Goal: Task Accomplishment & Management: Manage account settings

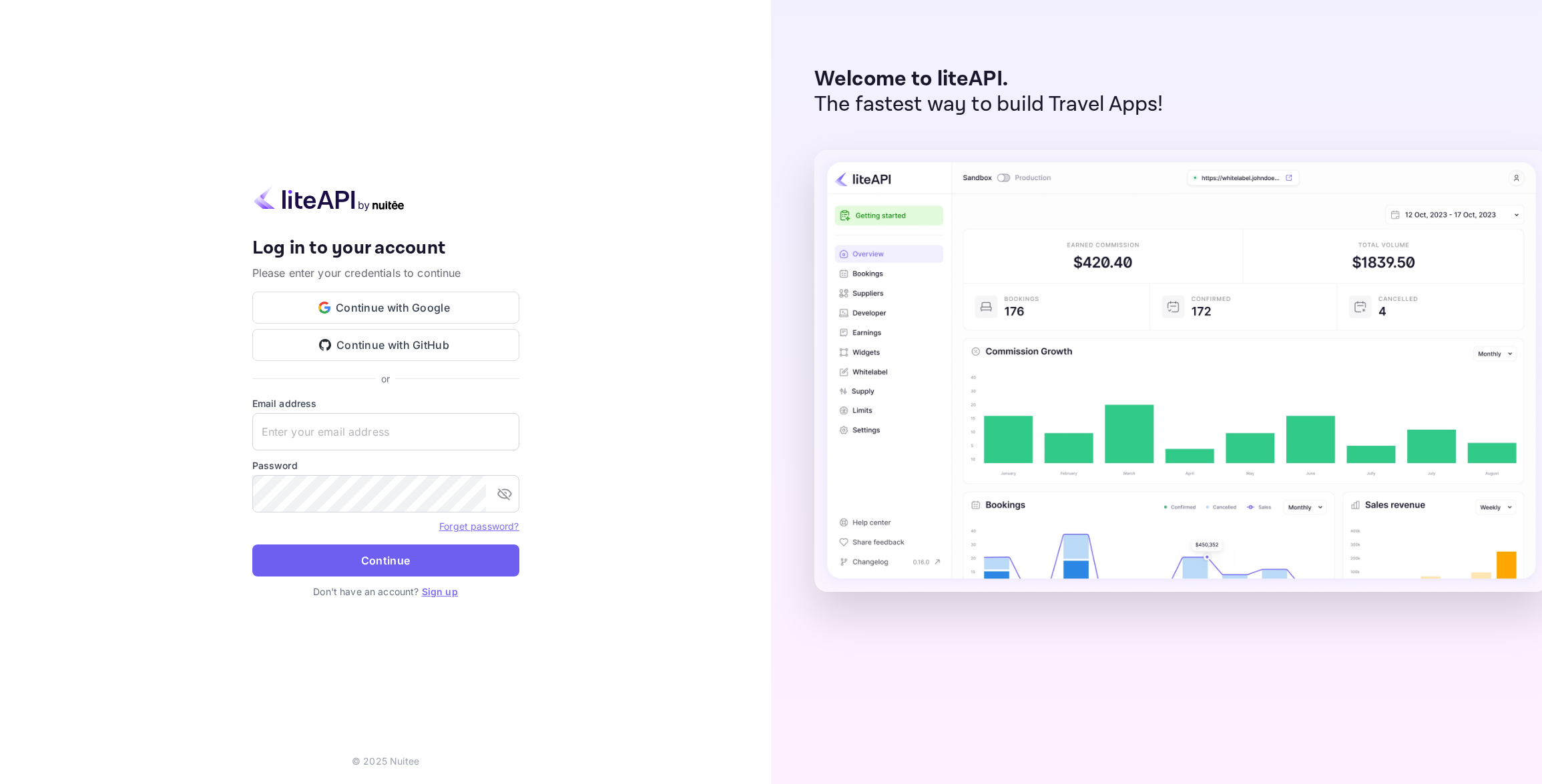
type input "[EMAIL_ADDRESS][DOMAIN_NAME]"
click at [349, 557] on button "Continue" at bounding box center [385, 560] width 267 height 32
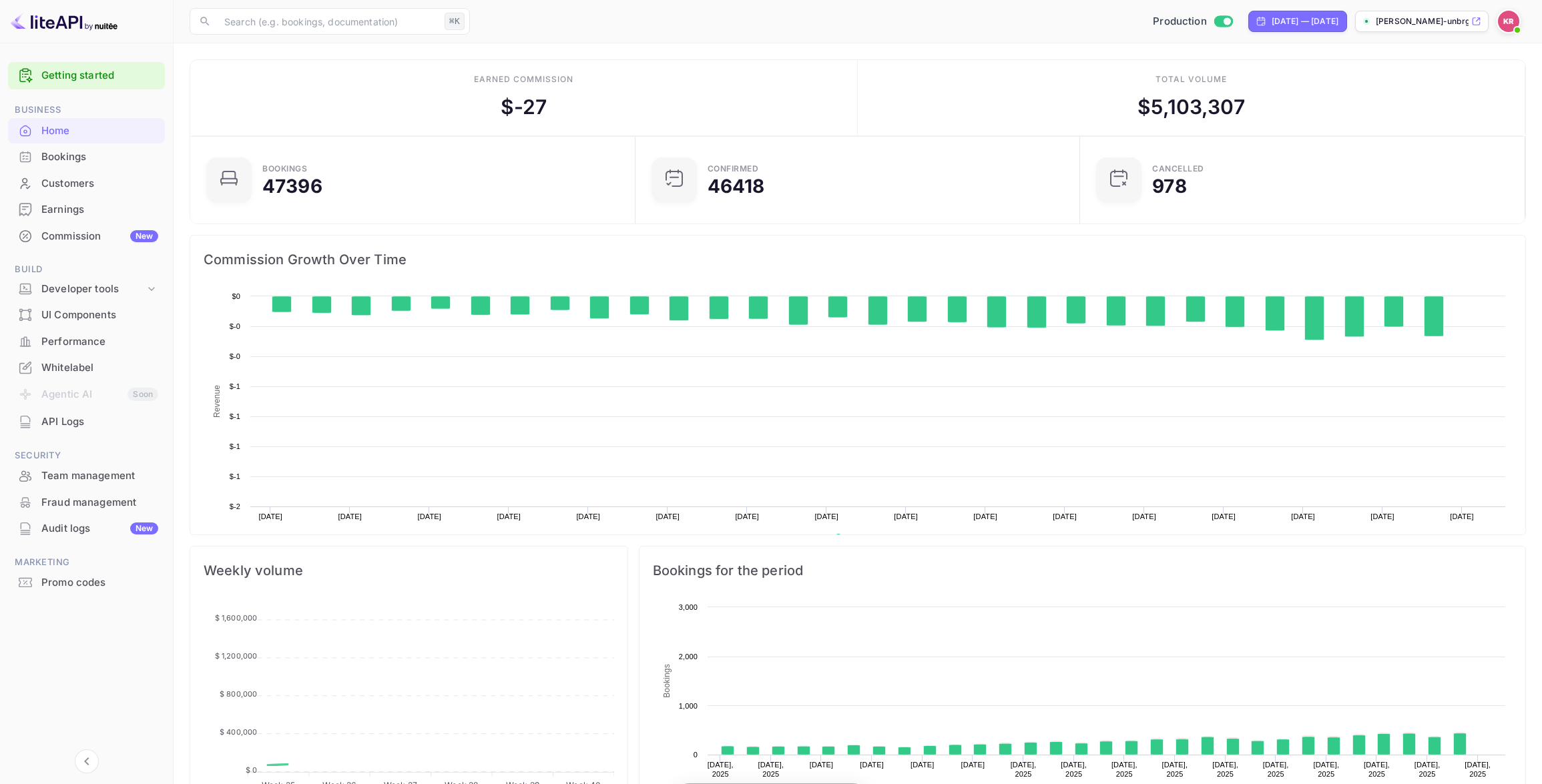
scroll to position [216, 437]
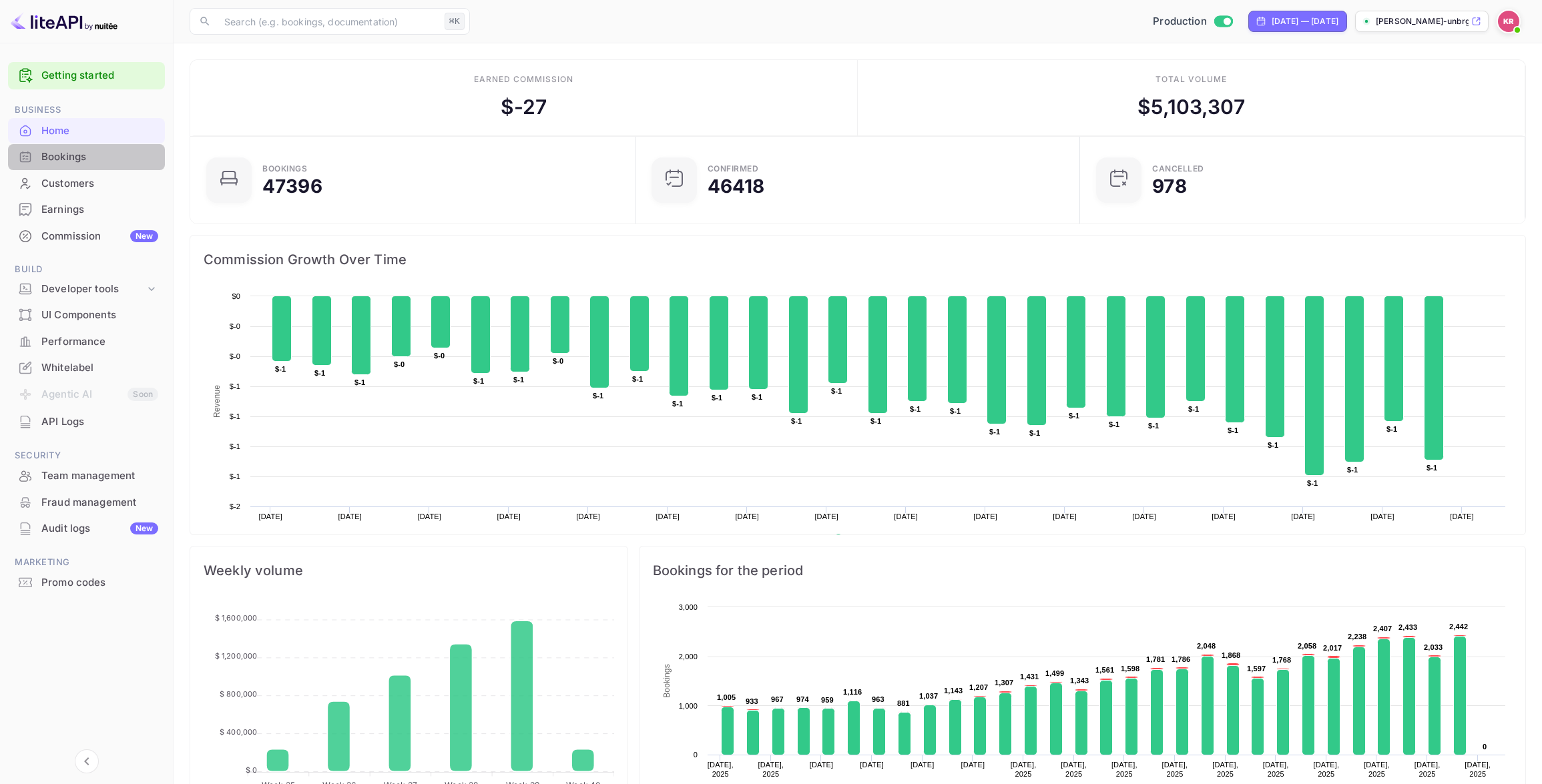
click at [57, 153] on div "Bookings" at bounding box center [99, 157] width 117 height 15
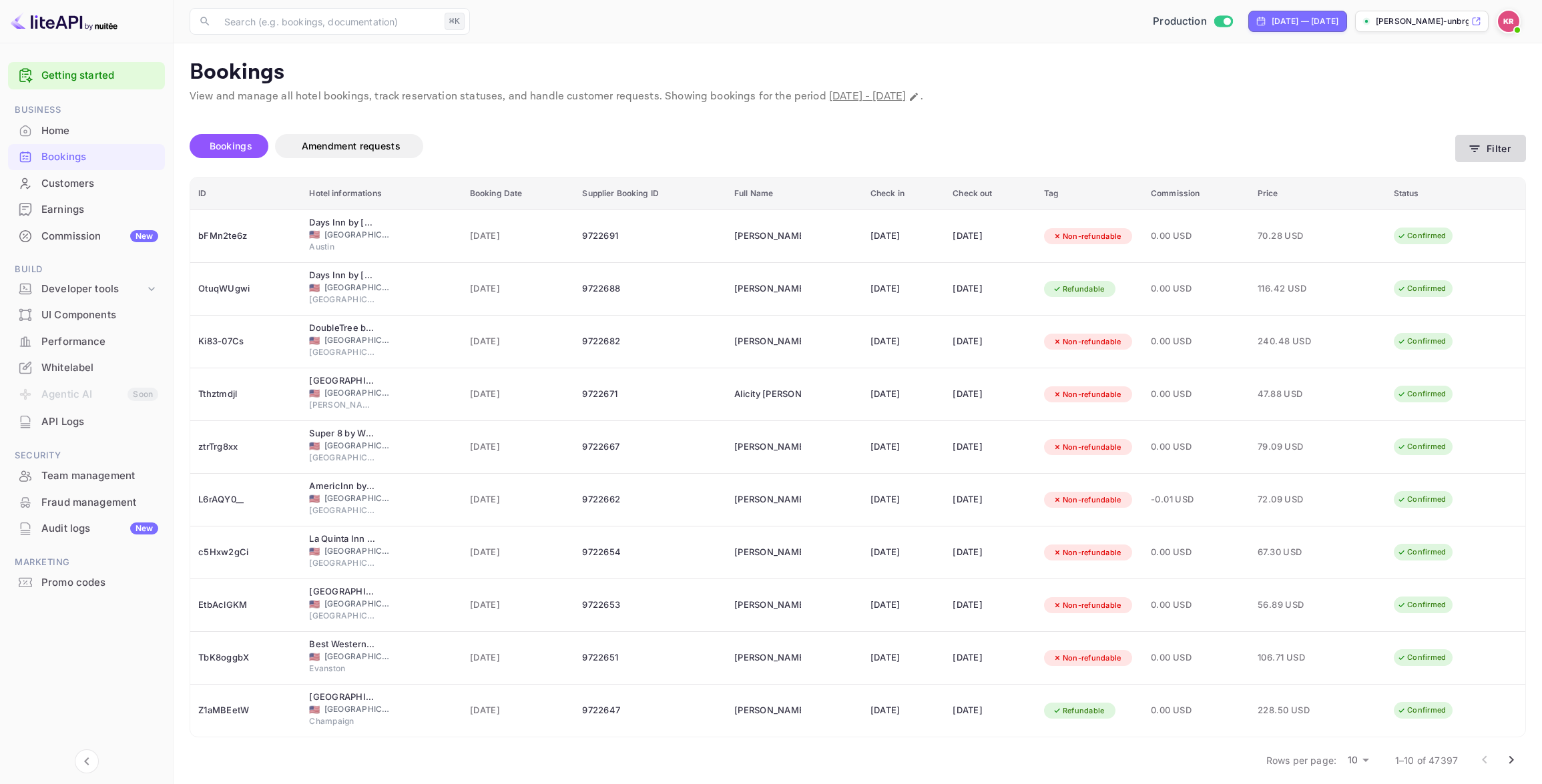
click at [1494, 149] on button "Filter" at bounding box center [1491, 148] width 71 height 27
click at [1508, 144] on button "Filter" at bounding box center [1491, 148] width 71 height 27
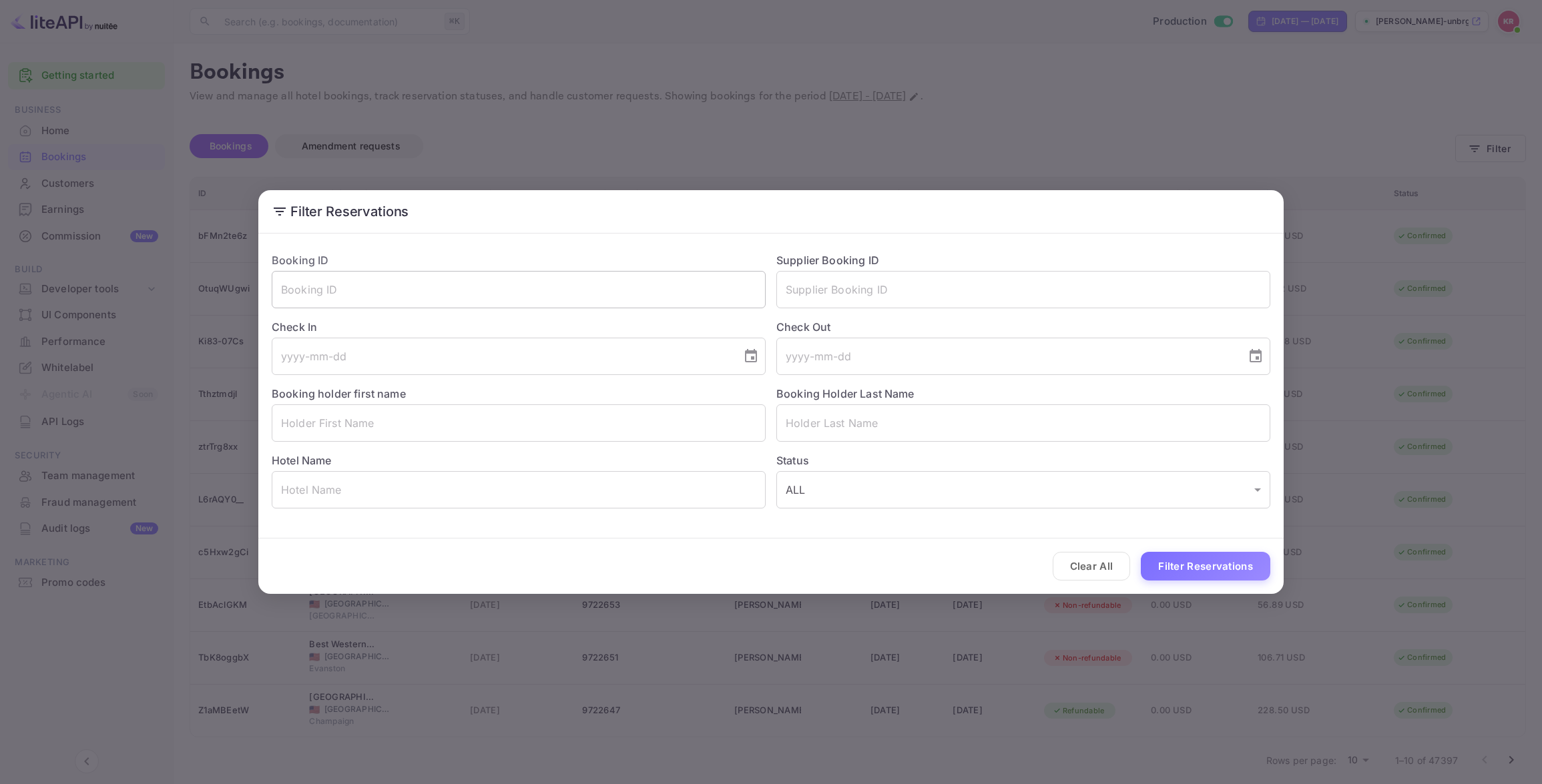
drag, startPoint x: 281, startPoint y: 285, endPoint x: 287, endPoint y: 296, distance: 12.5
click at [282, 285] on input "text" at bounding box center [518, 290] width 494 height 37
paste input "o2XKmBLY8"
drag, startPoint x: 284, startPoint y: 289, endPoint x: 284, endPoint y: 297, distance: 8.0
click at [284, 289] on input "o2XKmBLY8" at bounding box center [518, 290] width 494 height 37
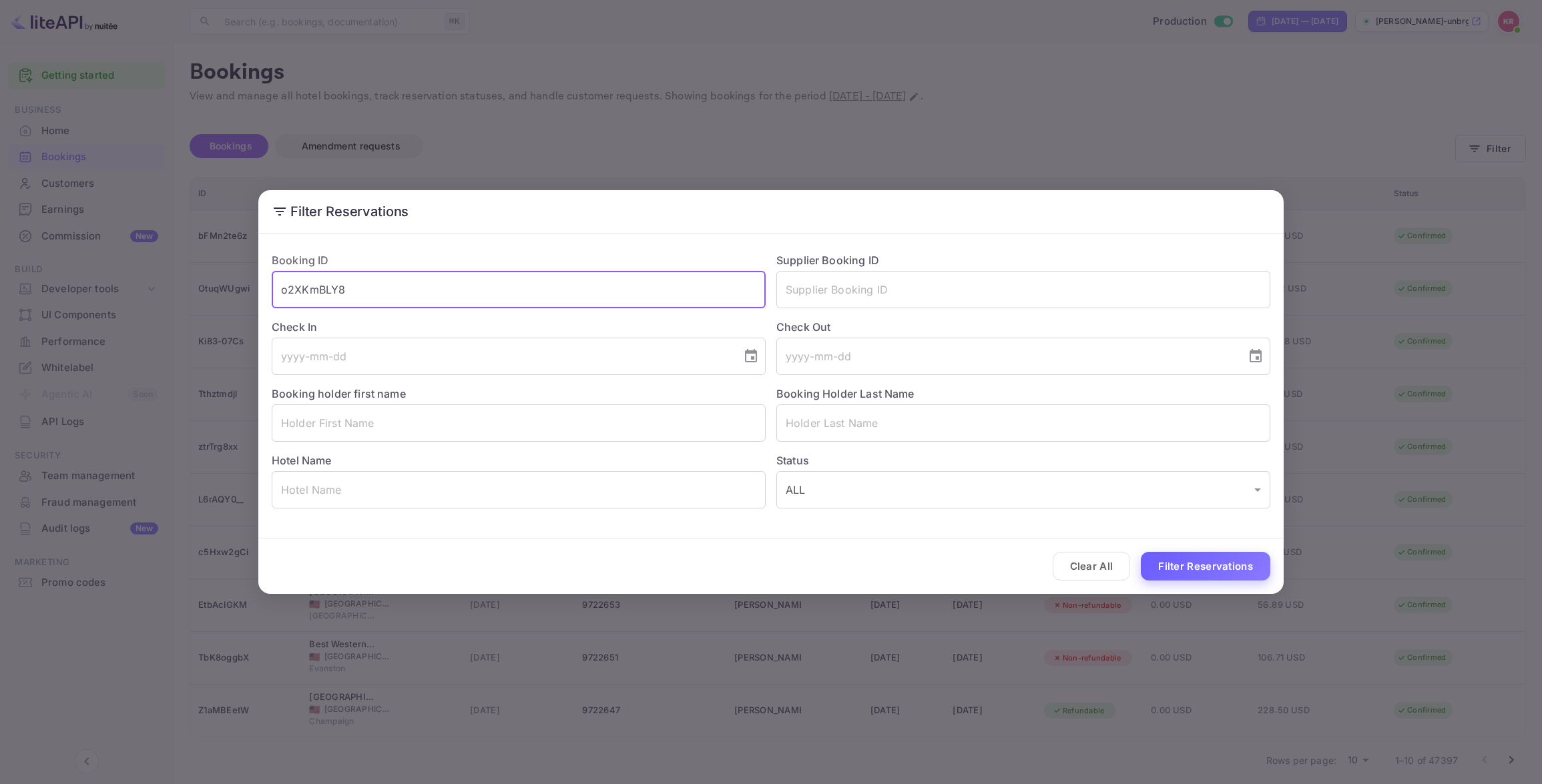
type input "o2XKmBLY8"
click at [1194, 566] on button "Filter Reservations" at bounding box center [1206, 566] width 130 height 29
drag, startPoint x: 283, startPoint y: 290, endPoint x: 299, endPoint y: 308, distance: 24.1
click at [284, 290] on input "o2XKmBLY8" at bounding box center [518, 290] width 494 height 37
drag, startPoint x: 464, startPoint y: 131, endPoint x: 525, endPoint y: 146, distance: 62.8
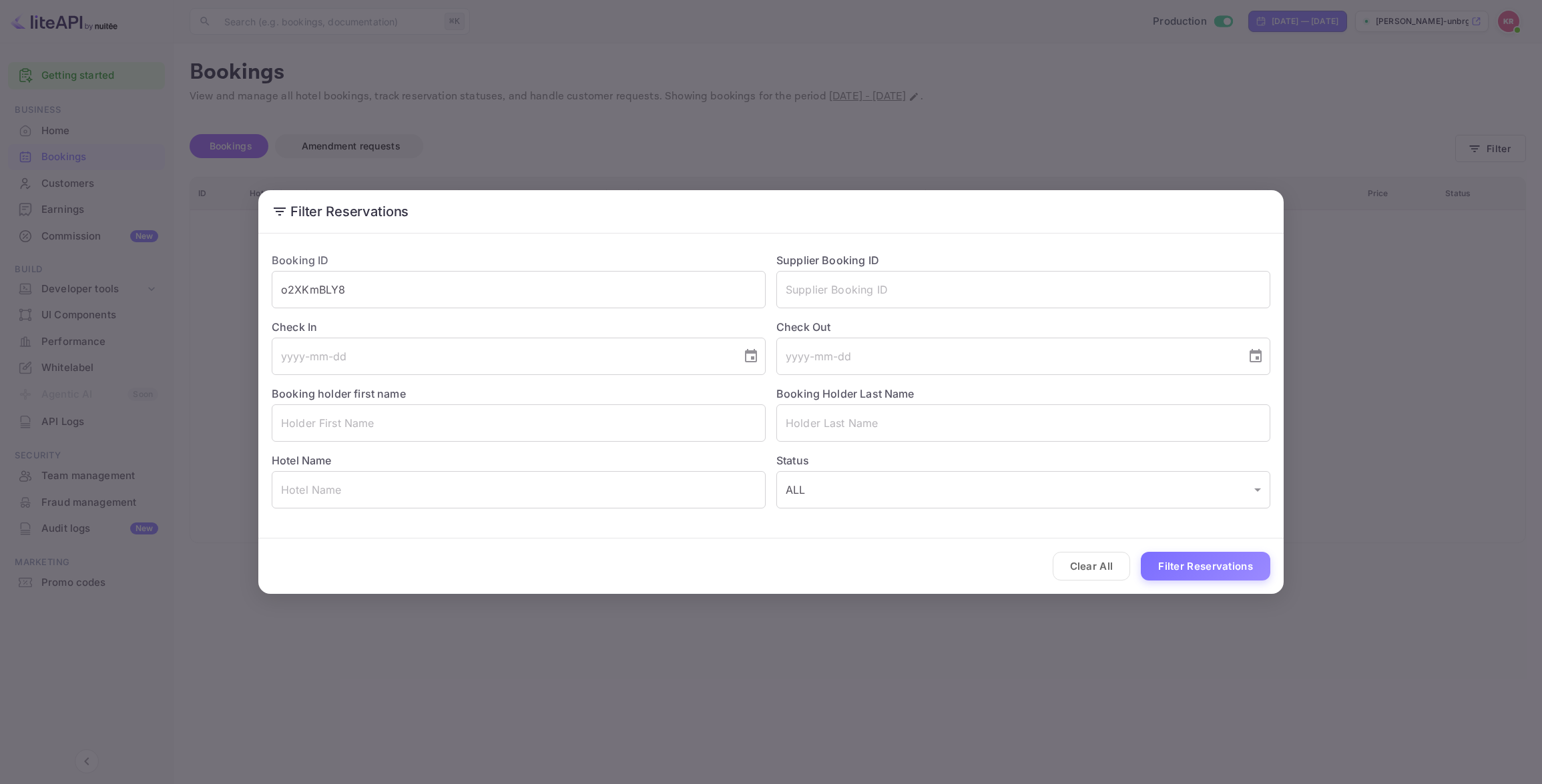
click at [465, 131] on div "Filter Reservations Booking ID o2XKmBLY8 ​ Supplier Booking ID ​ Check In ​ Che…" at bounding box center [771, 392] width 1542 height 784
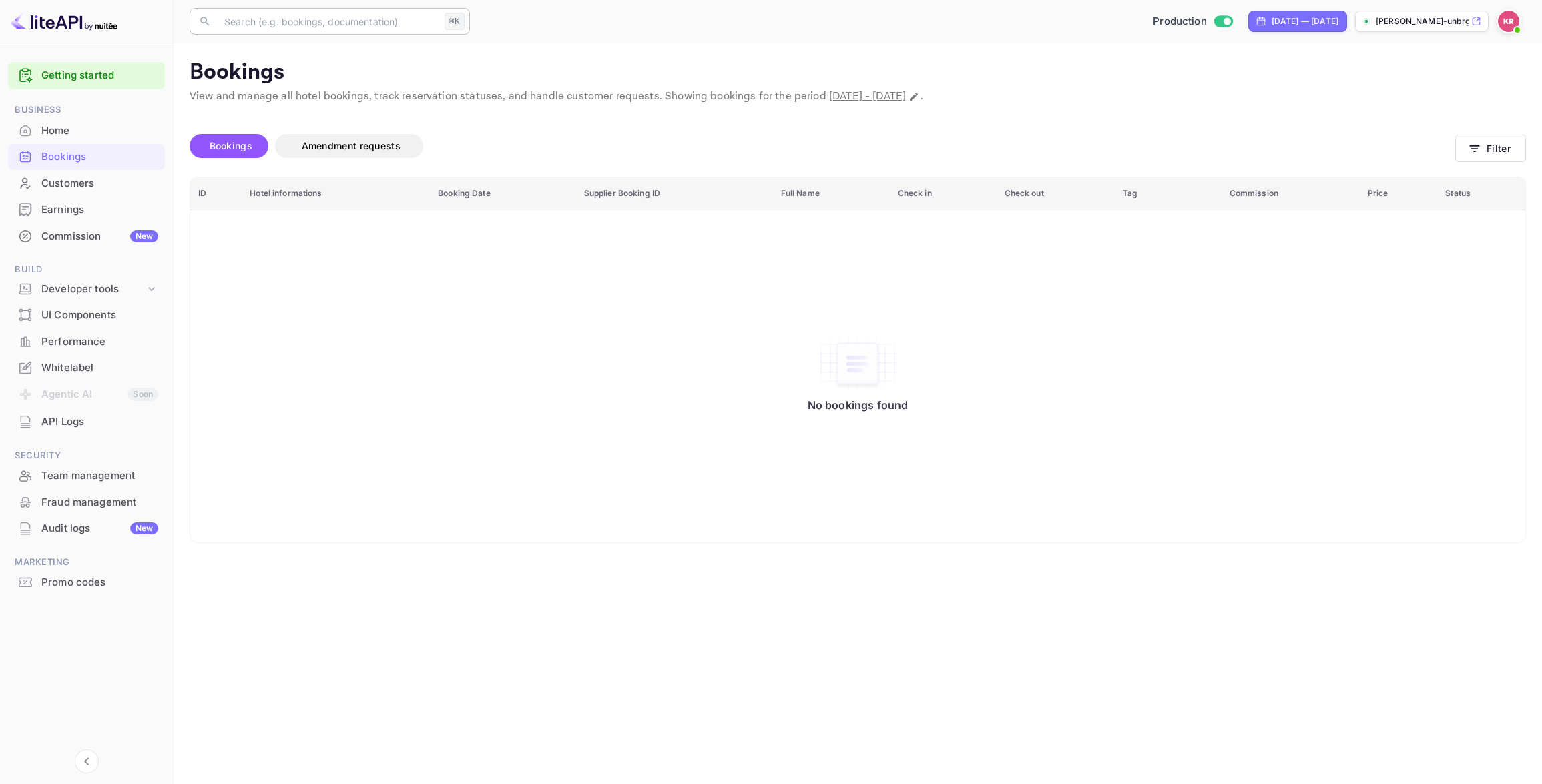
click at [262, 21] on input "text" at bounding box center [328, 22] width 223 height 27
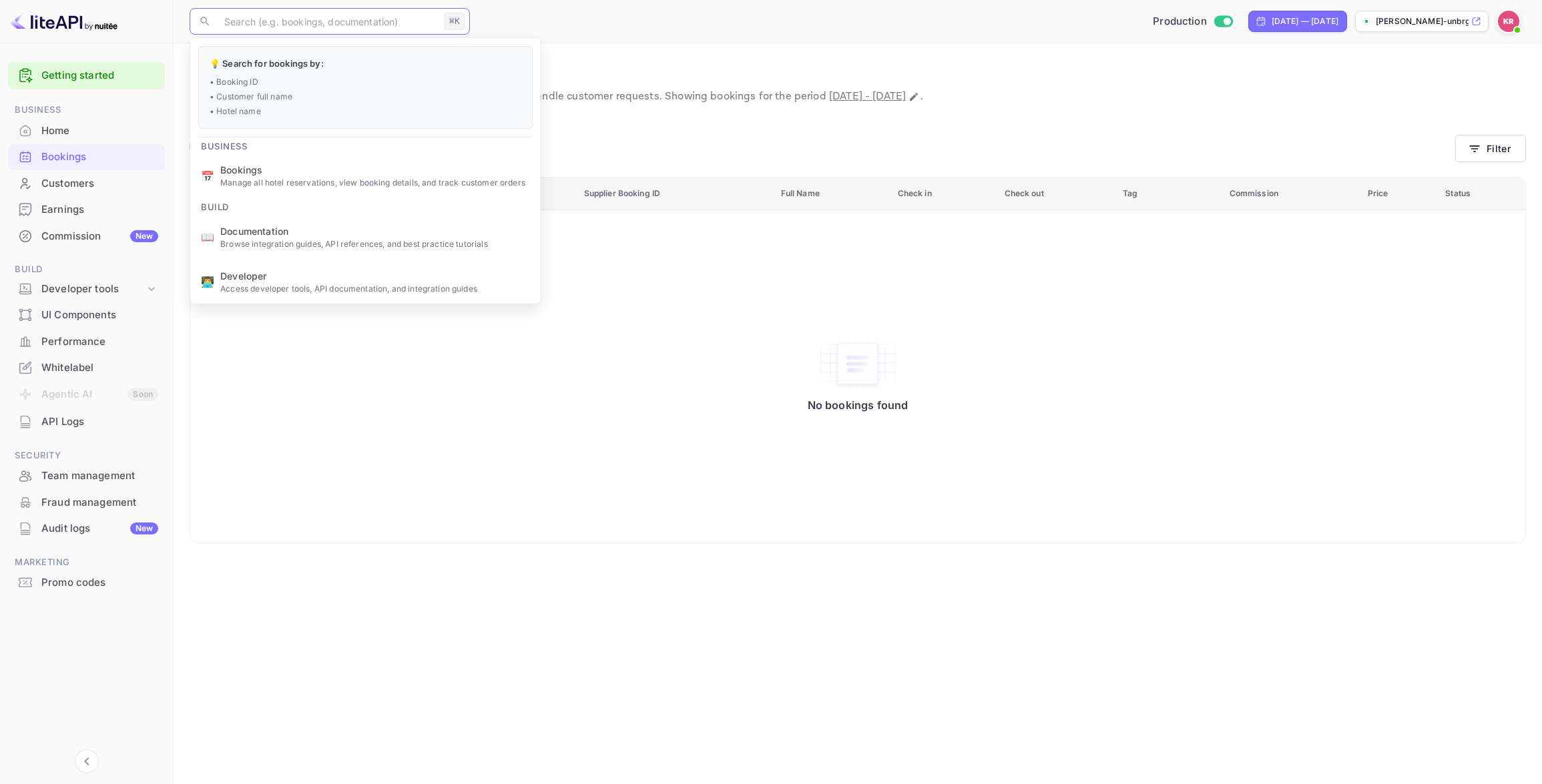
paste input "o2XKmBLY8"
type input "o2XKmBLY8"
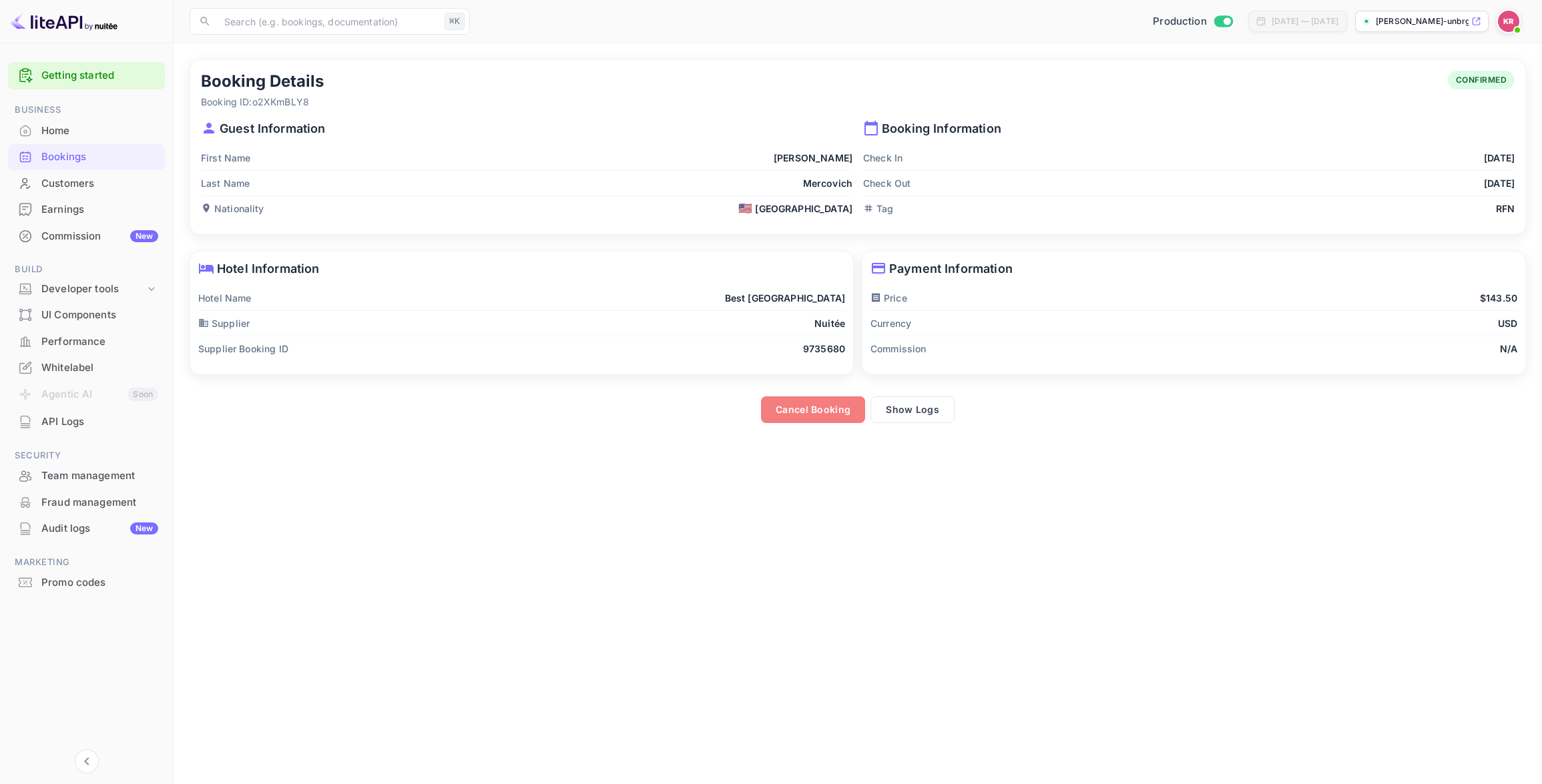
click at [835, 409] on button "Cancel Booking" at bounding box center [813, 410] width 104 height 27
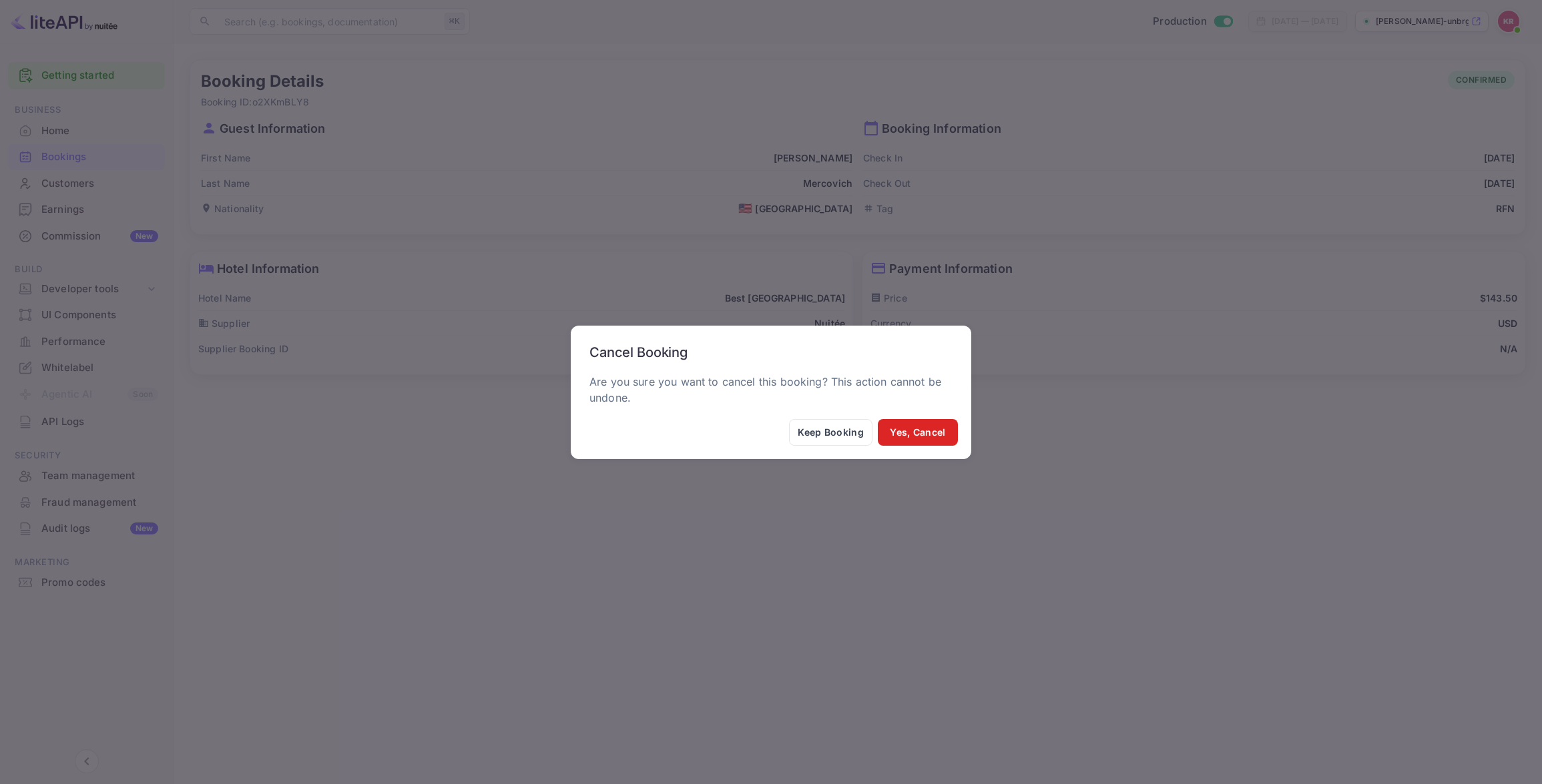
click at [920, 431] on button "Yes, Cancel" at bounding box center [918, 432] width 80 height 27
